Goal: Information Seeking & Learning: Check status

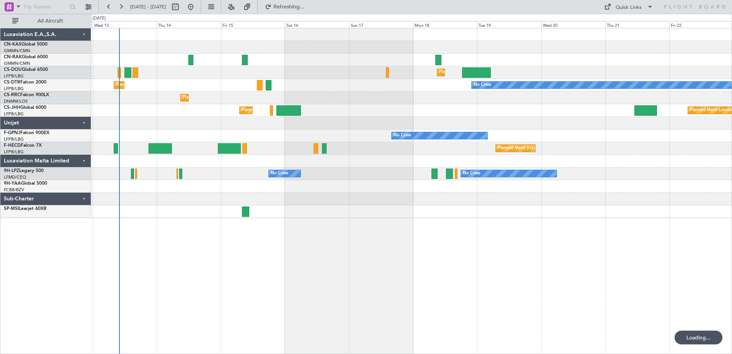
click at [230, 269] on div "Planned Maint [GEOGRAPHIC_DATA] ([GEOGRAPHIC_DATA]) Planned Maint [GEOGRAPHIC_D…" at bounding box center [411, 191] width 641 height 326
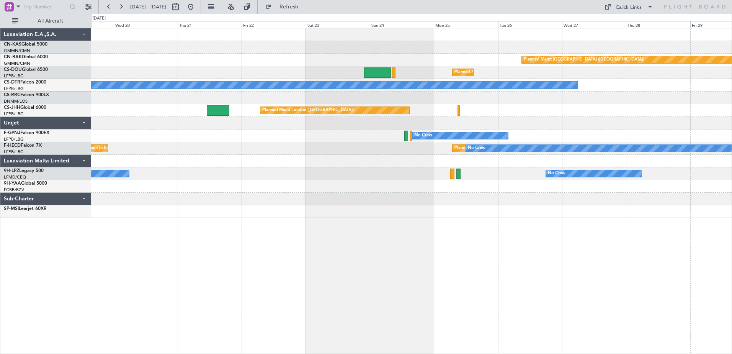
click at [113, 313] on div "Planned Maint [GEOGRAPHIC_DATA] ([GEOGRAPHIC_DATA]) Planned Maint [GEOGRAPHIC_D…" at bounding box center [411, 191] width 641 height 326
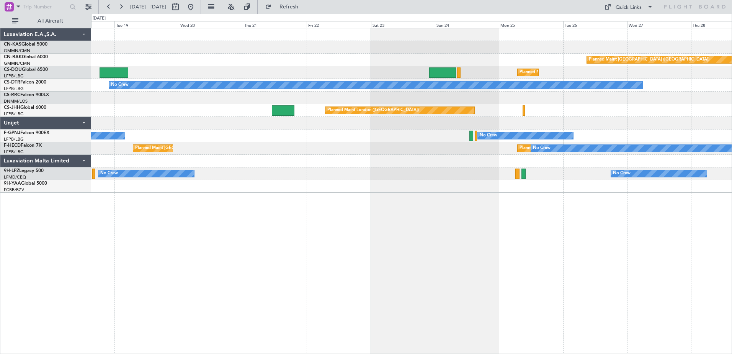
click at [696, 216] on div "Planned Maint [GEOGRAPHIC_DATA] ([GEOGRAPHIC_DATA]) Planned Maint [GEOGRAPHIC_D…" at bounding box center [411, 191] width 641 height 326
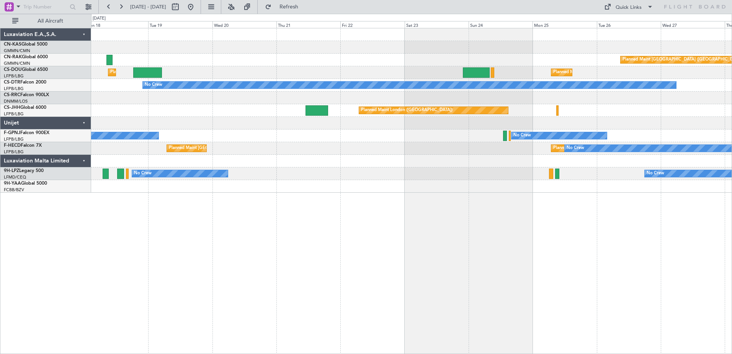
click at [606, 217] on div "Planned Maint [GEOGRAPHIC_DATA] ([GEOGRAPHIC_DATA]) Planned Maint [GEOGRAPHIC_D…" at bounding box center [411, 191] width 641 height 326
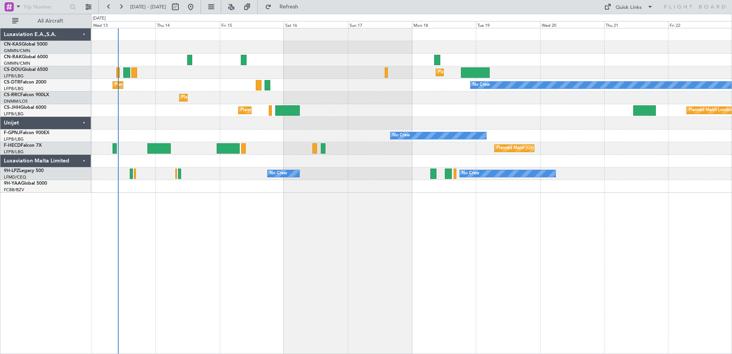
click at [265, 242] on div "Planned Maint [GEOGRAPHIC_DATA] ([GEOGRAPHIC_DATA]) Planned Maint [GEOGRAPHIC_D…" at bounding box center [411, 191] width 641 height 326
